Goal: Information Seeking & Learning: Learn about a topic

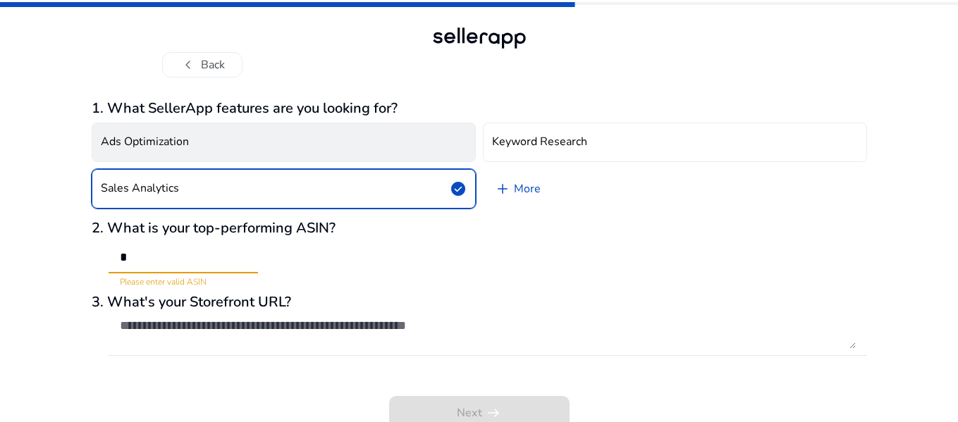
scroll to position [8, 0]
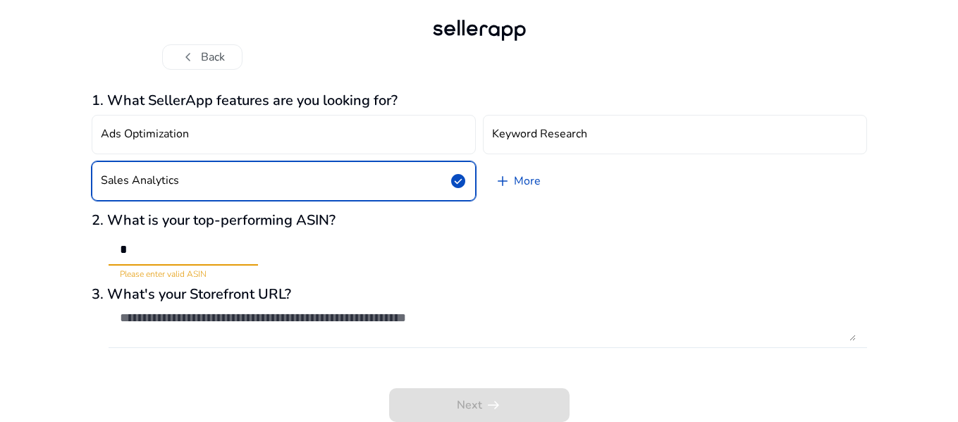
click at [154, 320] on textarea at bounding box center [488, 325] width 736 height 31
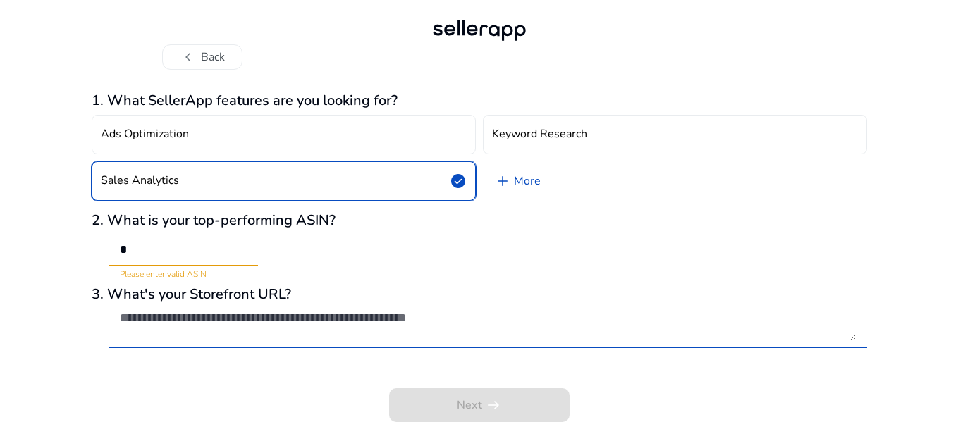
paste textarea "**********"
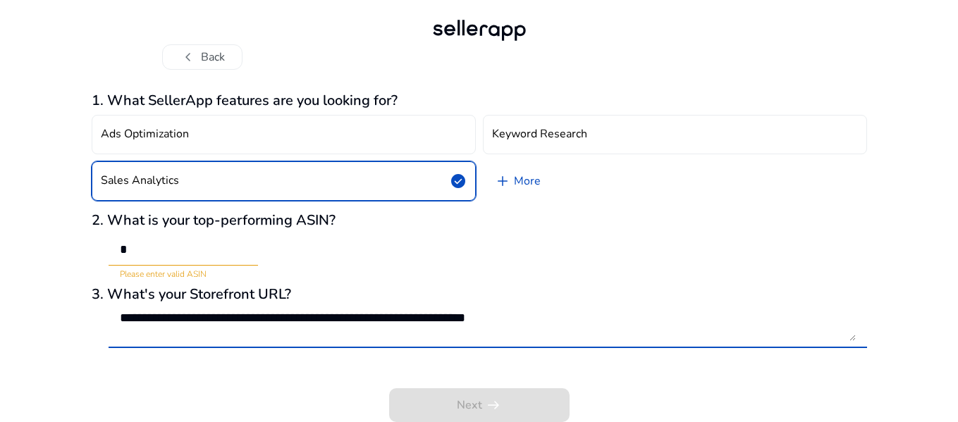
type textarea "**********"
click at [524, 370] on div "Next arrow_right_alt" at bounding box center [479, 396] width 775 height 54
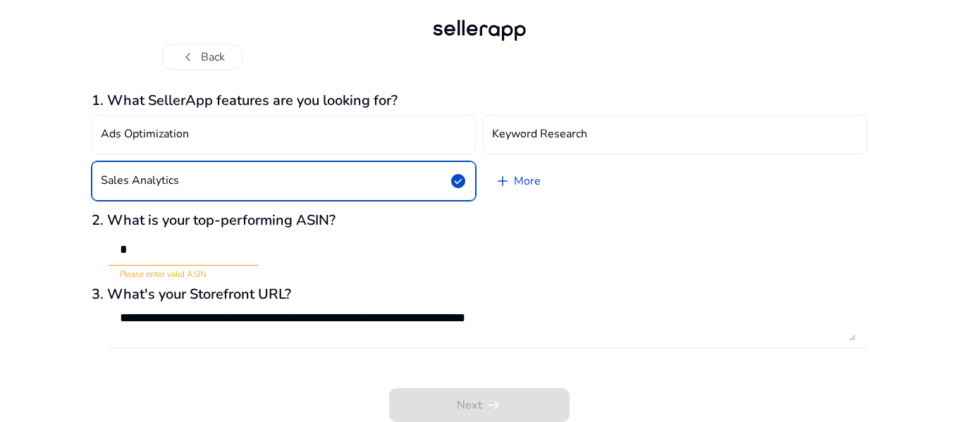
click at [595, 197] on div "Ads Optimization Keyword Research Sales Analytics check_circle add More" at bounding box center [479, 157] width 775 height 97
click at [197, 247] on input "*" at bounding box center [183, 250] width 127 height 16
click at [152, 246] on input "*" at bounding box center [183, 250] width 127 height 16
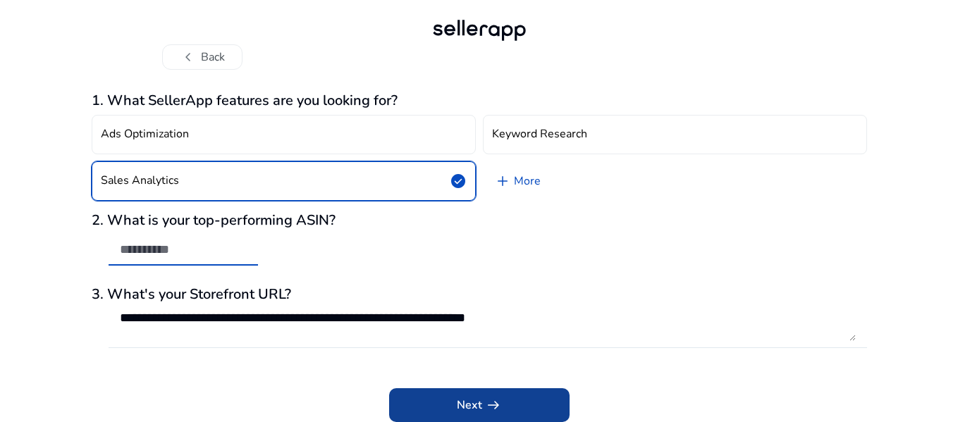
click at [538, 402] on span at bounding box center [479, 405] width 180 height 34
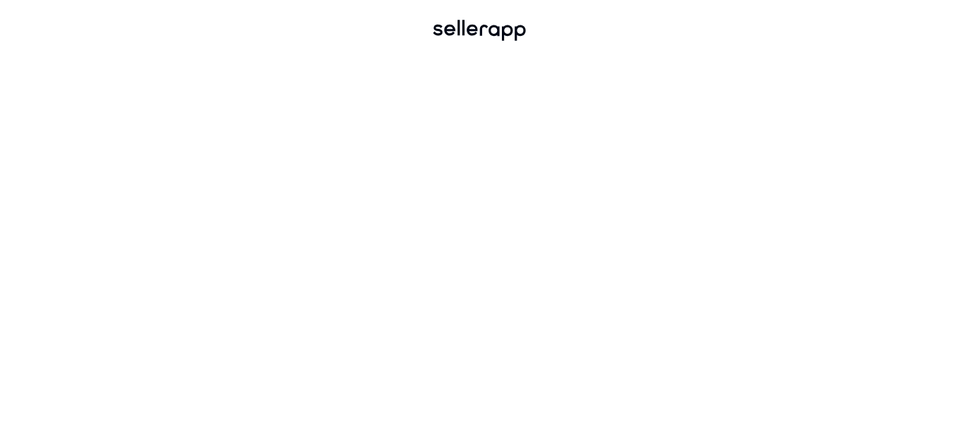
scroll to position [0, 0]
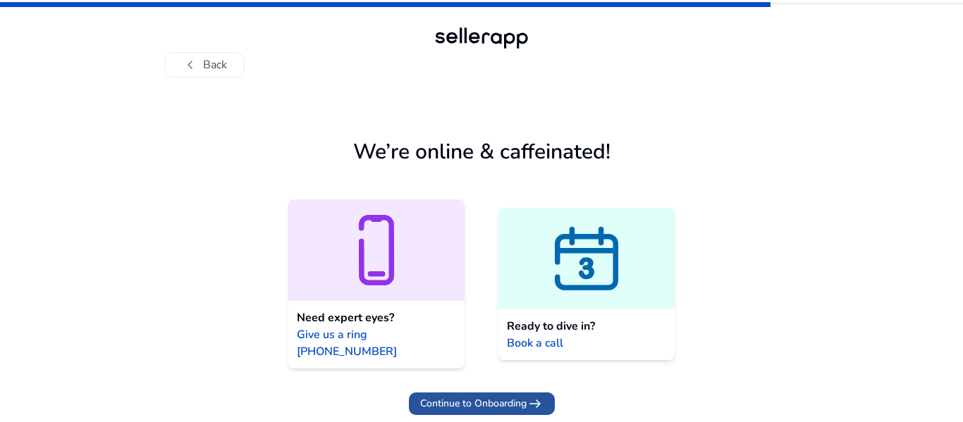
click at [510, 396] on span "Continue to Onboarding" at bounding box center [473, 403] width 106 height 15
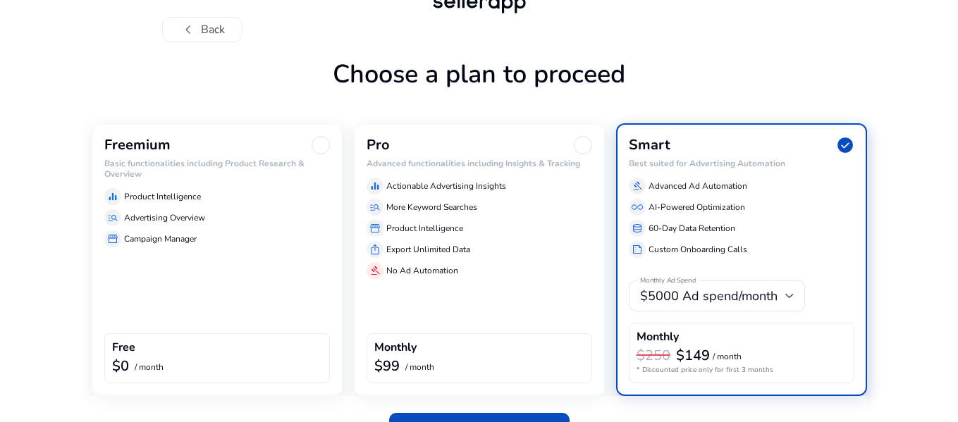
scroll to position [70, 0]
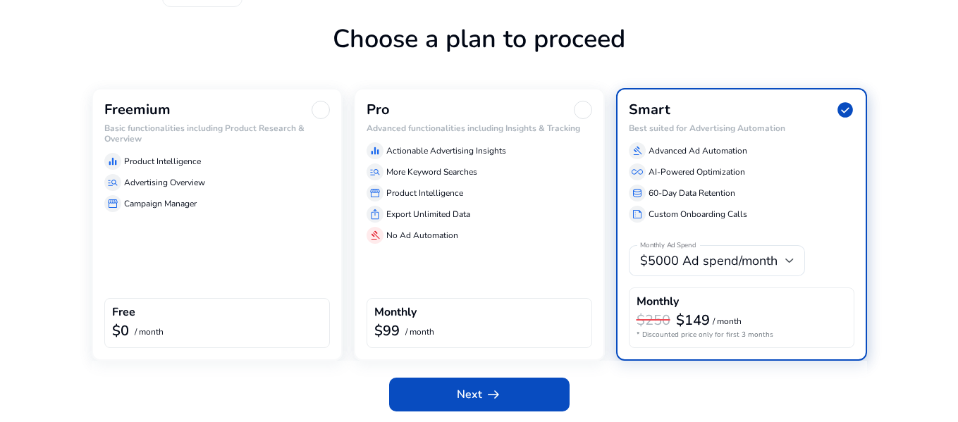
click at [180, 126] on h6 "Basic functionalities including Product Research & Overview" at bounding box center [217, 133] width 226 height 20
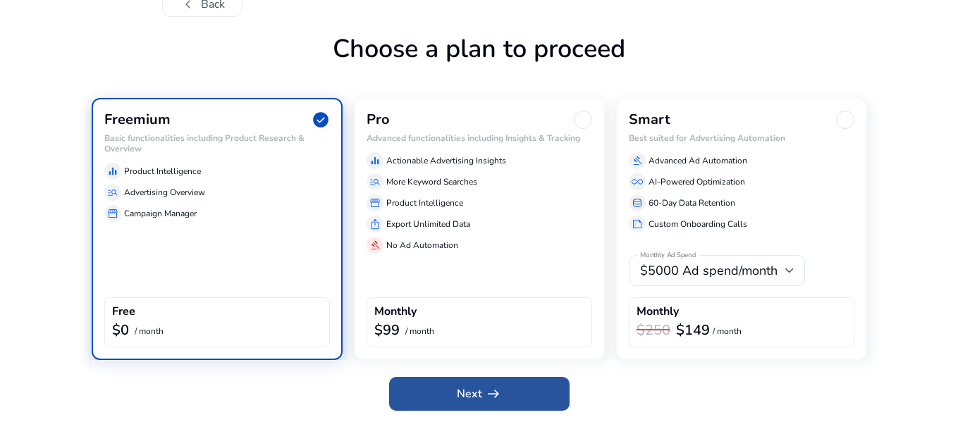
click at [458, 387] on span "Next arrow_right_alt" at bounding box center [479, 393] width 45 height 17
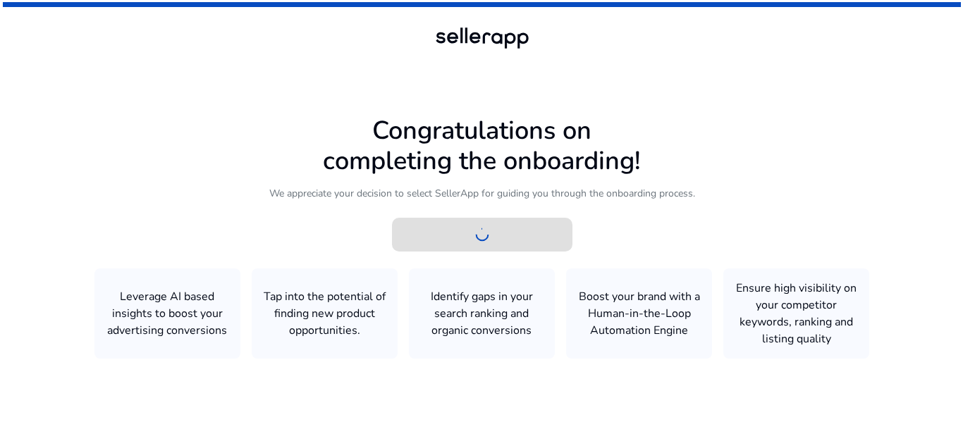
scroll to position [0, 0]
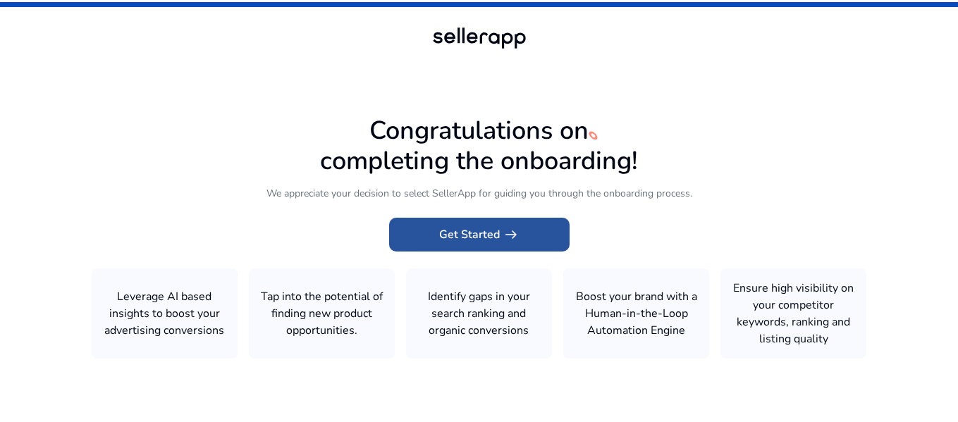
click at [493, 235] on span "Get Started arrow_right_alt" at bounding box center [479, 234] width 80 height 17
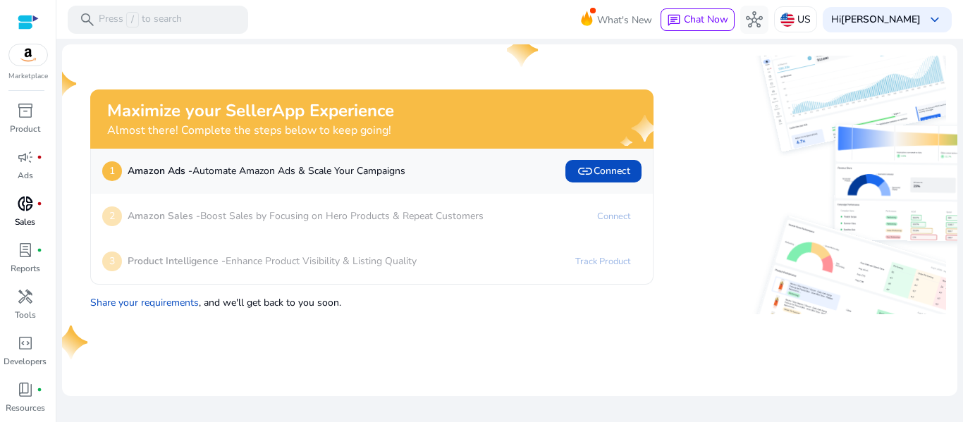
click at [23, 212] on span "donut_small" at bounding box center [25, 203] width 17 height 17
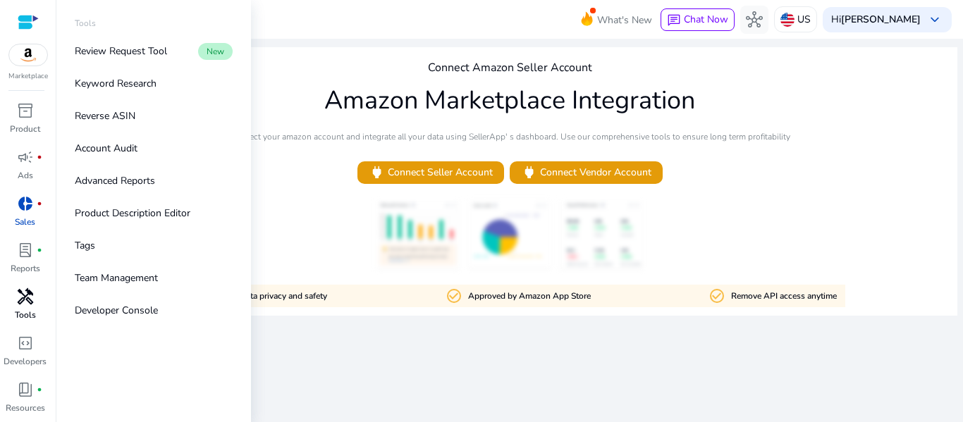
click at [27, 304] on span "handyman" at bounding box center [25, 296] width 17 height 17
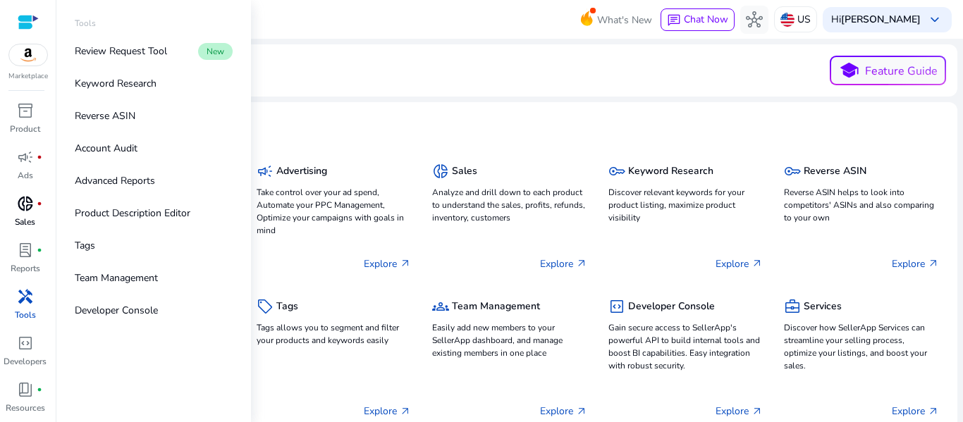
scroll to position [44, 0]
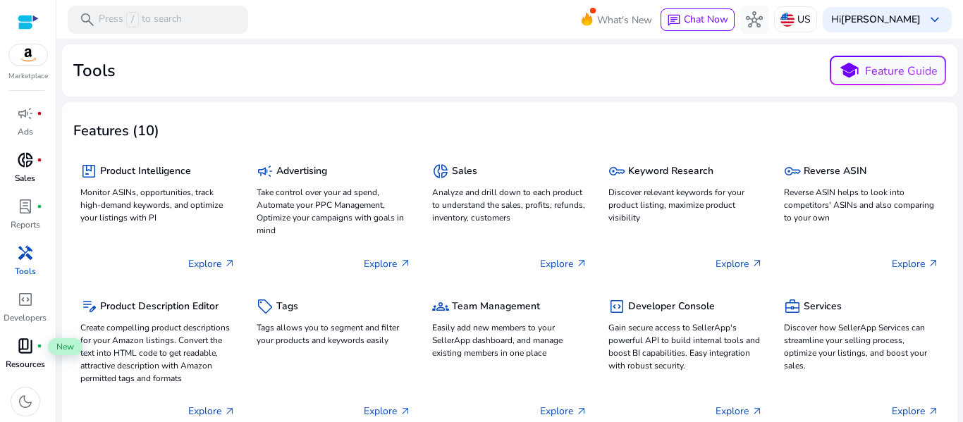
click at [21, 352] on span "book_4" at bounding box center [25, 346] width 17 height 17
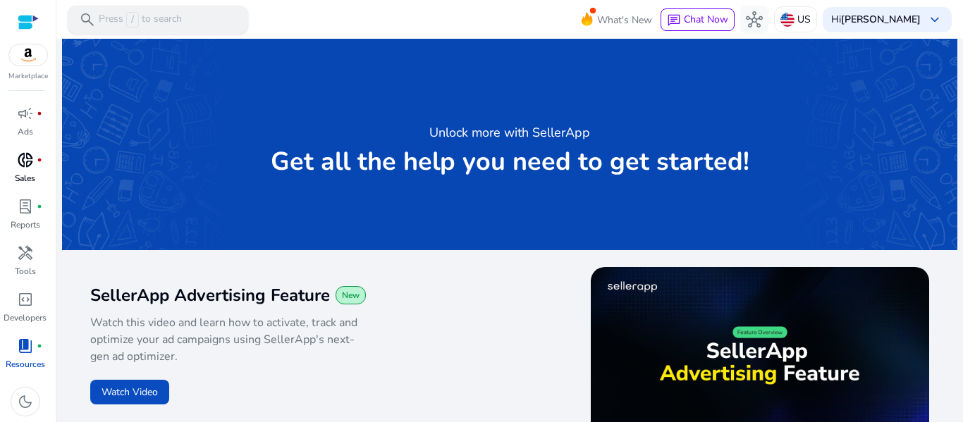
click at [104, 20] on p "Press / to search" at bounding box center [140, 20] width 83 height 16
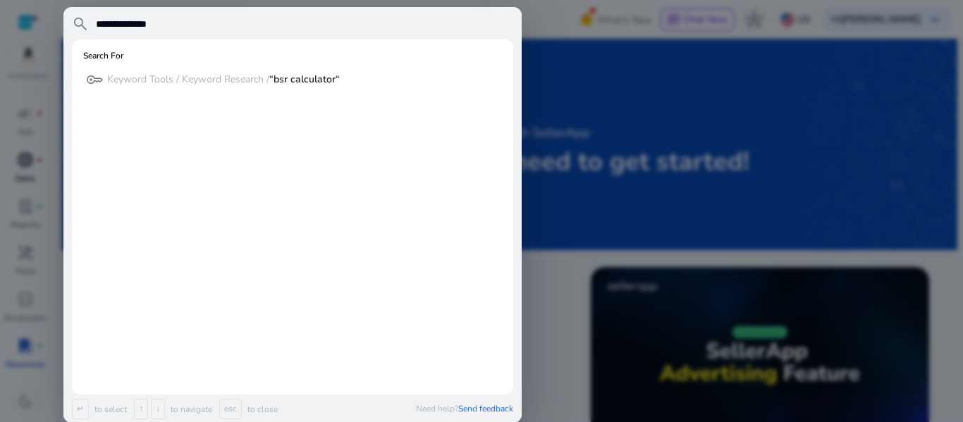
type input "**********"
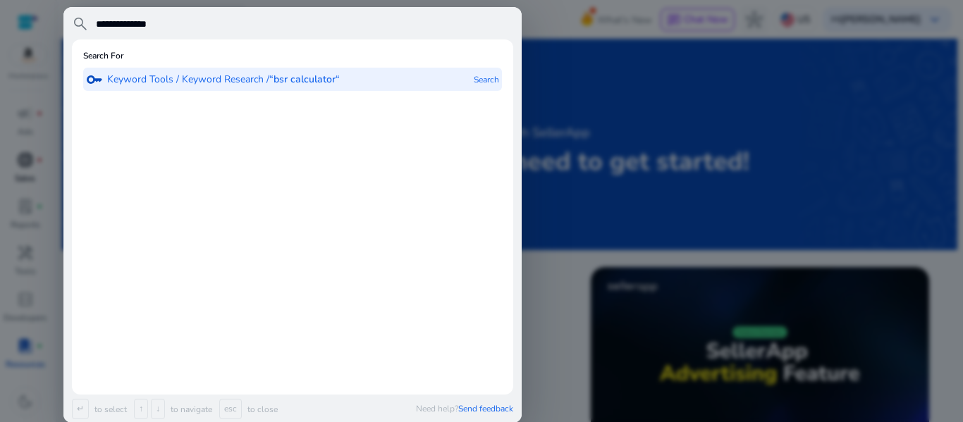
click at [304, 81] on b "“bsr calculator“" at bounding box center [304, 79] width 70 height 13
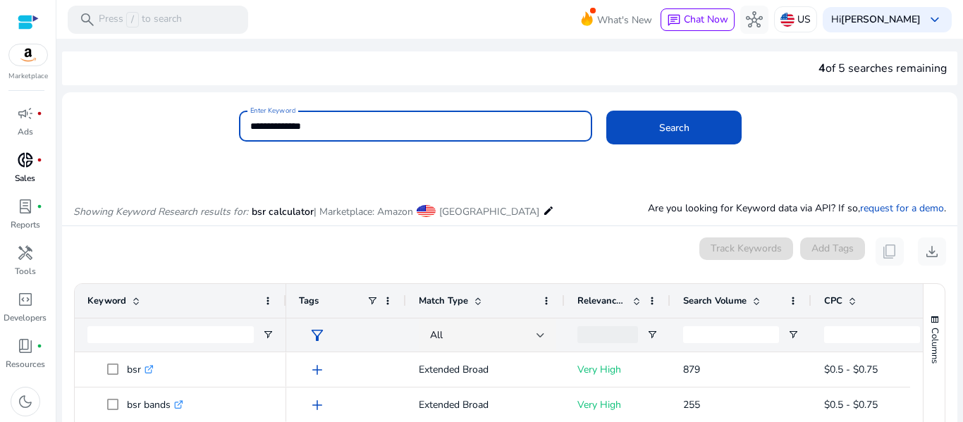
drag, startPoint x: 328, startPoint y: 126, endPoint x: 211, endPoint y: 117, distance: 117.3
click at [211, 117] on div "**********" at bounding box center [504, 134] width 884 height 46
type input "**********"
click at [663, 137] on span at bounding box center [673, 128] width 135 height 34
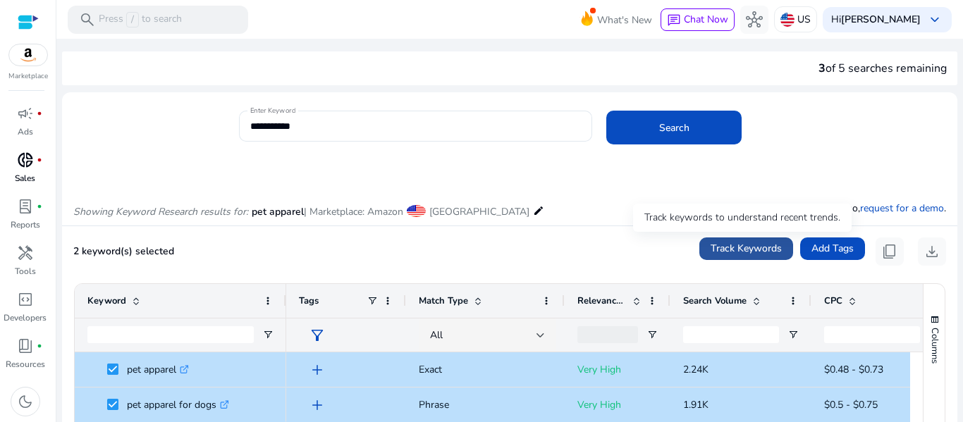
click at [753, 247] on span "Track Keywords" at bounding box center [745, 248] width 71 height 15
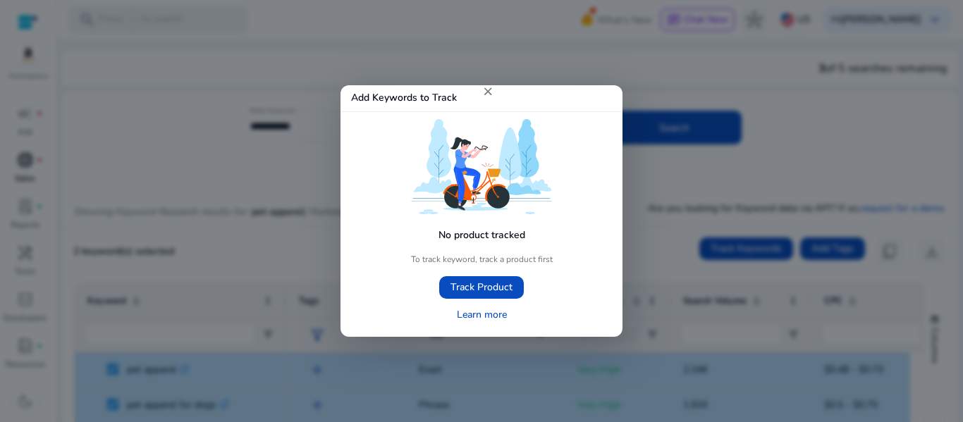
click at [486, 92] on mat-icon "close" at bounding box center [487, 91] width 13 height 13
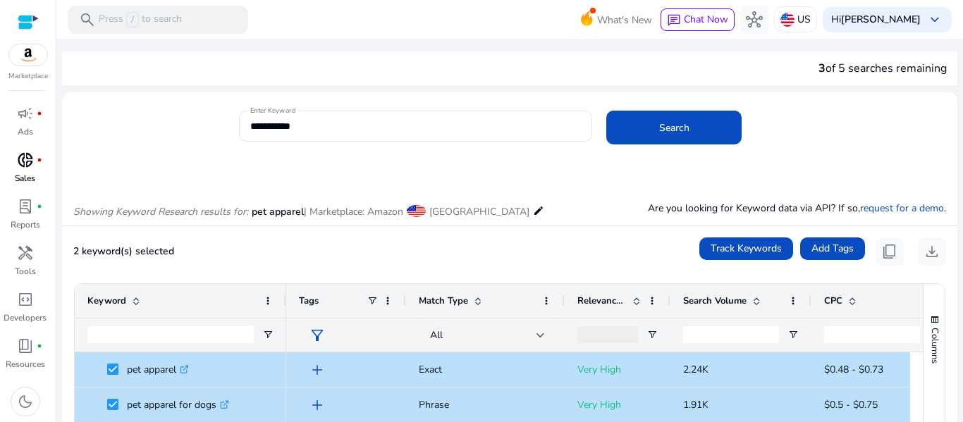
click at [851, 300] on span at bounding box center [851, 300] width 11 height 11
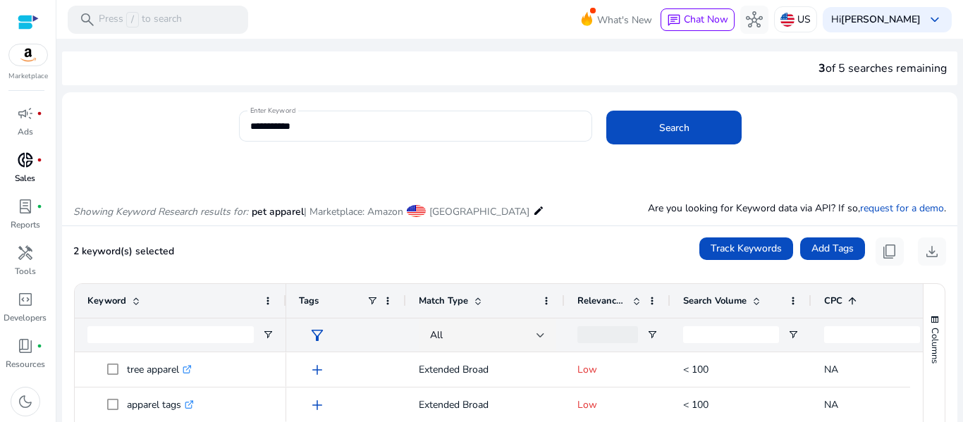
click at [847, 299] on span at bounding box center [851, 300] width 11 height 11
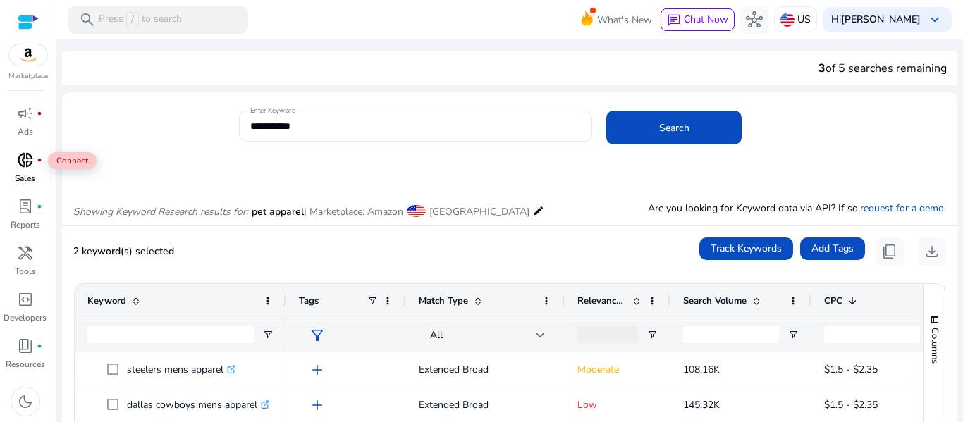
click at [30, 163] on span "donut_small" at bounding box center [25, 160] width 17 height 17
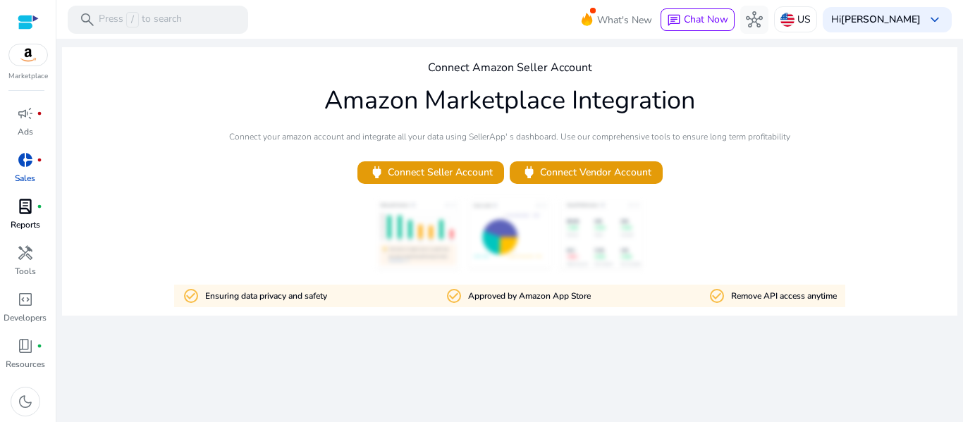
click at [30, 210] on span "lab_profile" at bounding box center [25, 206] width 17 height 17
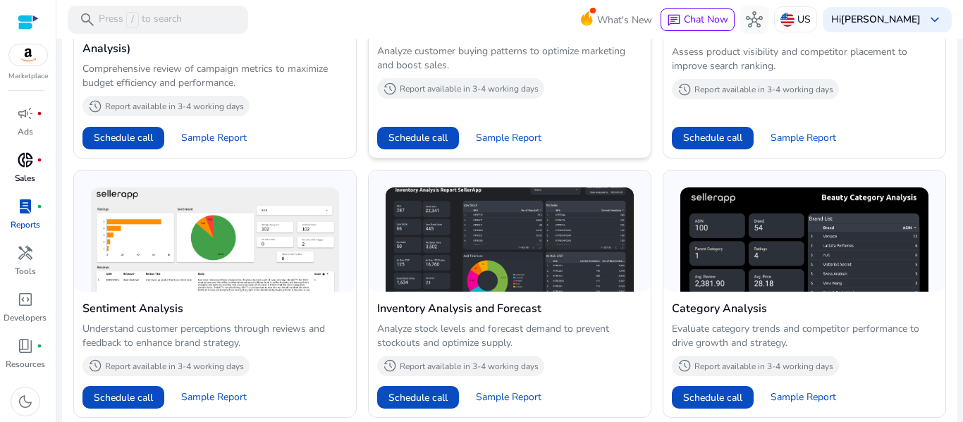
scroll to position [1117, 0]
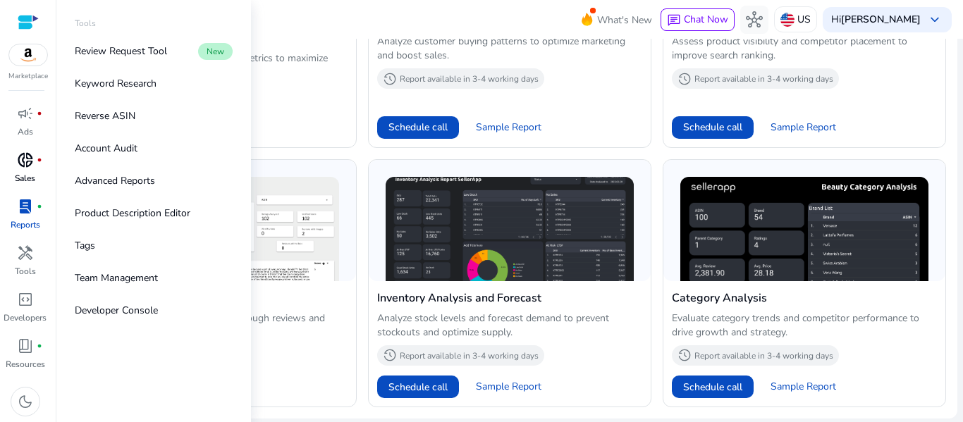
click at [26, 257] on span "handyman" at bounding box center [25, 253] width 17 height 17
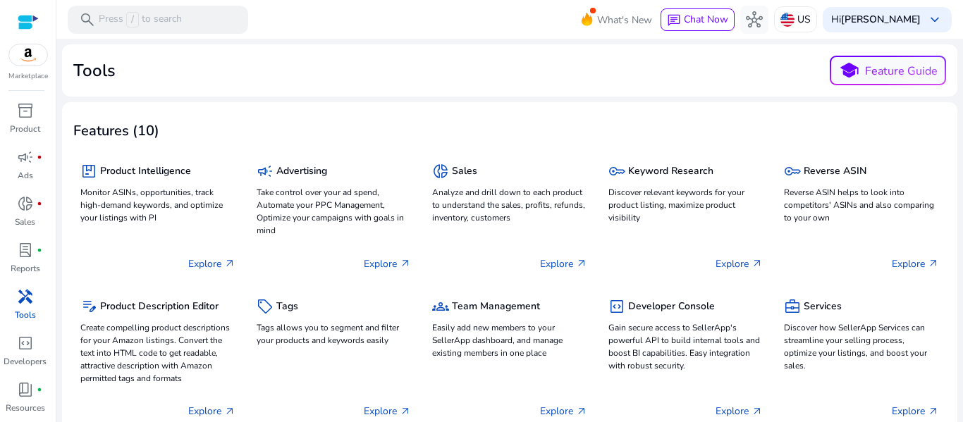
scroll to position [44, 0]
click at [32, 17] on div at bounding box center [28, 22] width 21 height 16
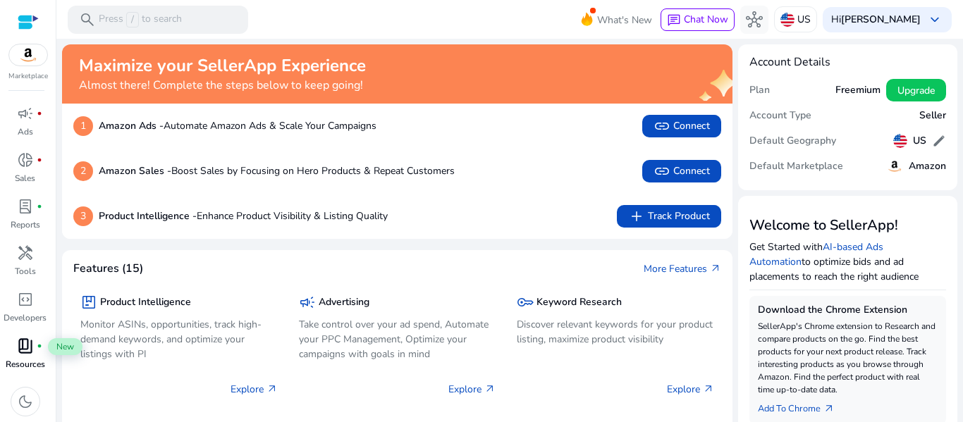
click at [31, 352] on span "book_4" at bounding box center [25, 346] width 17 height 17
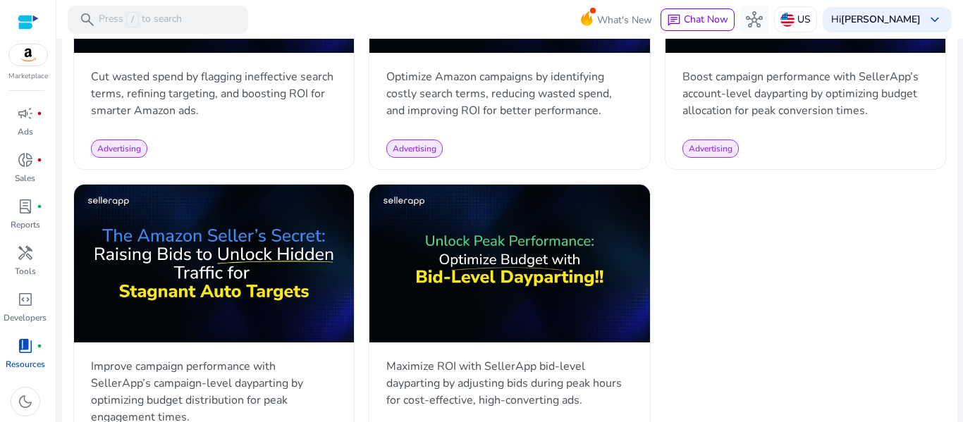
scroll to position [1762, 0]
